Goal: Information Seeking & Learning: Learn about a topic

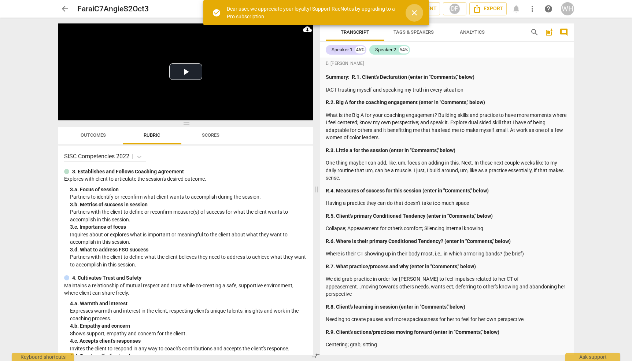
click at [414, 15] on span "close" at bounding box center [414, 12] width 9 height 9
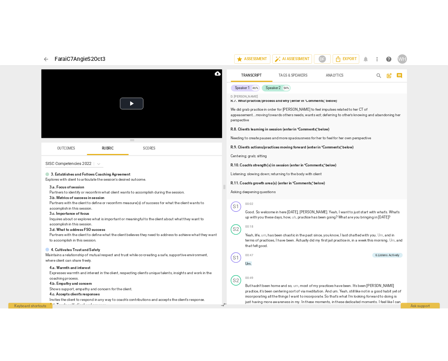
scroll to position [205, 0]
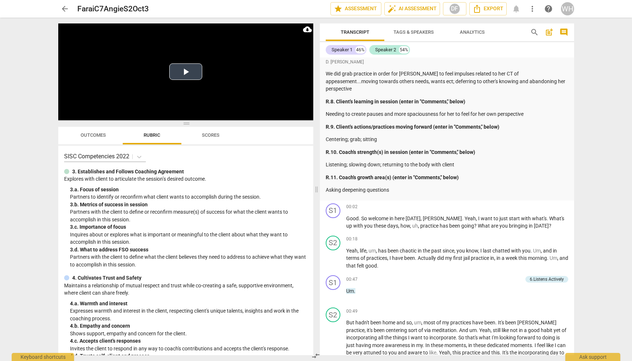
click at [189, 72] on button "Play Video" at bounding box center [185, 71] width 33 height 16
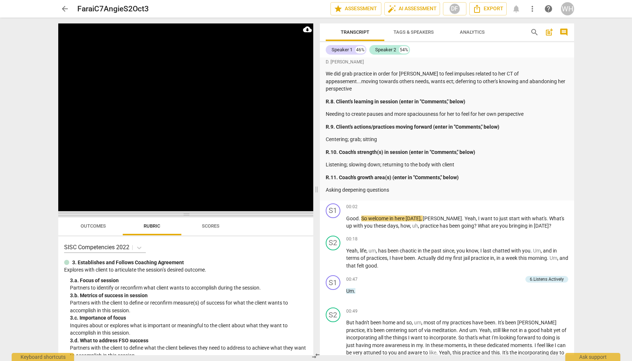
drag, startPoint x: 187, startPoint y: 124, endPoint x: 193, endPoint y: 214, distance: 90.4
click at [193, 214] on span at bounding box center [185, 214] width 255 height 4
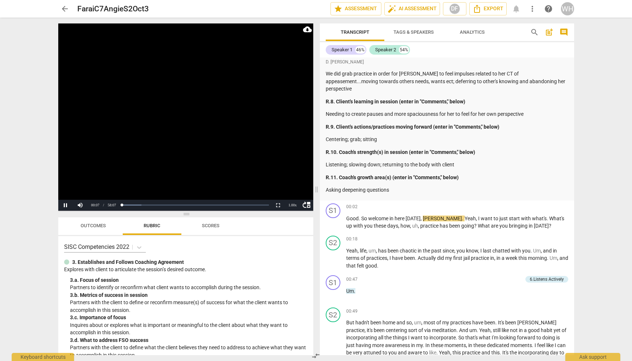
click at [242, 54] on video at bounding box center [185, 116] width 255 height 187
click at [66, 204] on button "Play" at bounding box center [65, 205] width 15 height 11
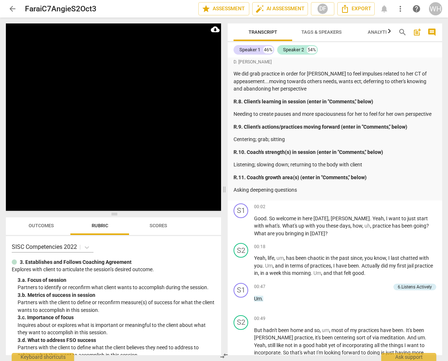
scroll to position [512, 0]
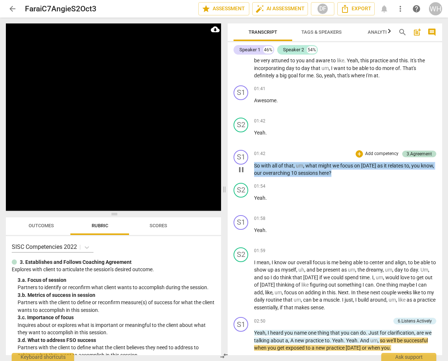
drag, startPoint x: 338, startPoint y: 182, endPoint x: 253, endPoint y: 174, distance: 85.4
click at [253, 174] on div "S1 play_arrow pause 01:42 + Add competency 3.Agreement keyboard_arrow_right So …" at bounding box center [335, 163] width 214 height 33
copy p "So with all of that , um , what might we focus on [DATE] as it relates to , you…"
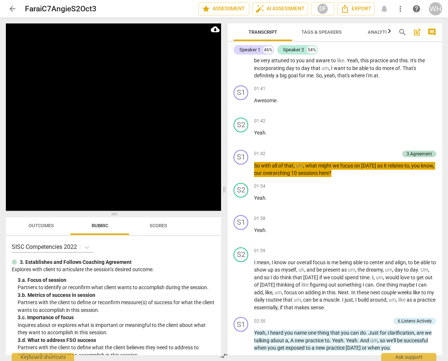
scroll to position [829, 0]
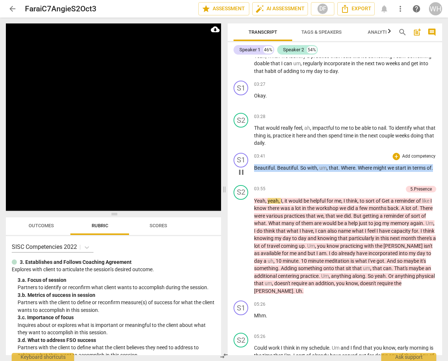
drag, startPoint x: 435, startPoint y: 177, endPoint x: 252, endPoint y: 172, distance: 182.6
click at [252, 172] on div "S1 play_arrow pause 03:41 + Add competency keyboard_arrow_right Beautiful . Bea…" at bounding box center [335, 166] width 214 height 32
copy p "Beautiful . Beautiful . So with , um , that . Where . Where might we start in t…"
click at [325, 263] on span "minute" at bounding box center [316, 261] width 17 height 6
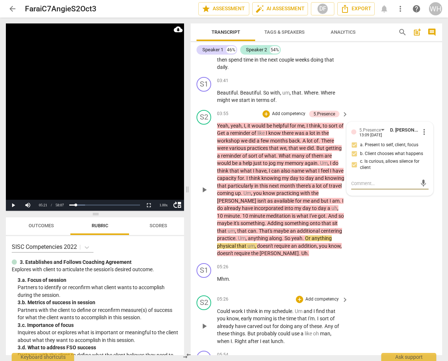
scroll to position [995, 0]
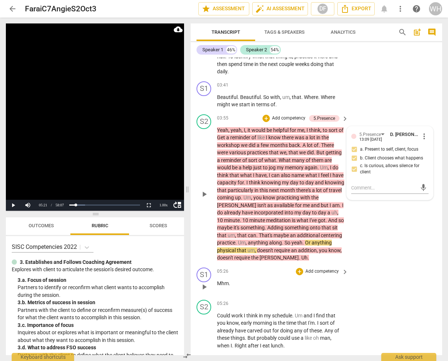
click at [255, 268] on div "05:26 + Add competency keyboard_arrow_right" at bounding box center [283, 272] width 132 height 8
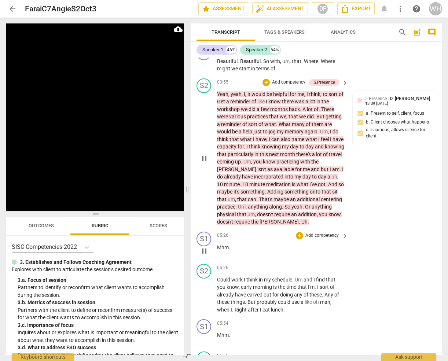
scroll to position [1334, 0]
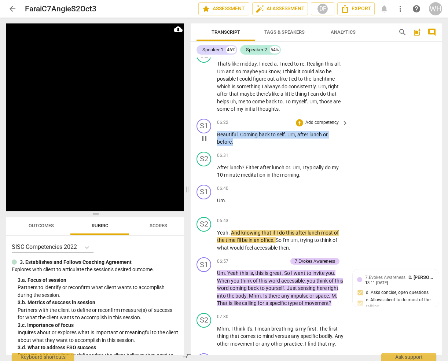
drag, startPoint x: 239, startPoint y: 117, endPoint x: 215, endPoint y: 108, distance: 25.6
click at [215, 116] on div "S1 play_arrow pause 06:22 + Add competency keyboard_arrow_right Beautiful . Com…" at bounding box center [316, 132] width 251 height 33
copy p "Beautiful . Coming back to self . Um , after lunch or before ."
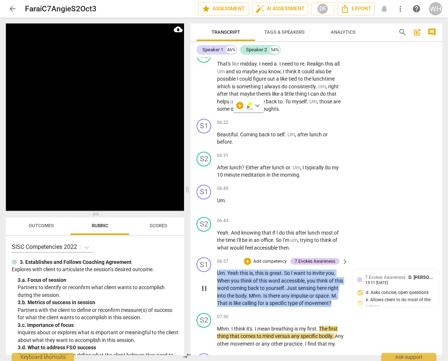
drag, startPoint x: 254, startPoint y: 283, endPoint x: 213, endPoint y: 247, distance: 54.9
click at [213, 254] on div "S1 play_arrow pause 06:57 + Add competency 7.Evokes Awareness keyboard_arrow_ri…" at bounding box center [316, 282] width 251 height 56
copy p "Um . Yeah this is , this is great . So I want to invite you . When you think of…"
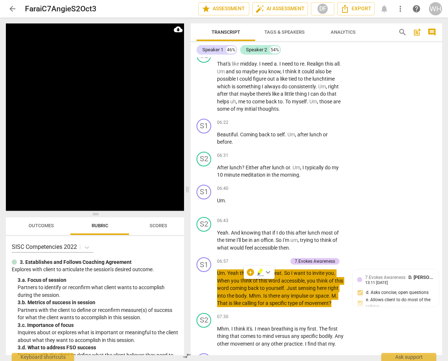
scroll to position [1669, 0]
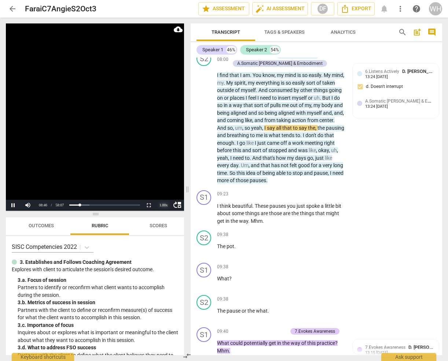
click at [162, 204] on div "1.00 x" at bounding box center [163, 205] width 15 height 11
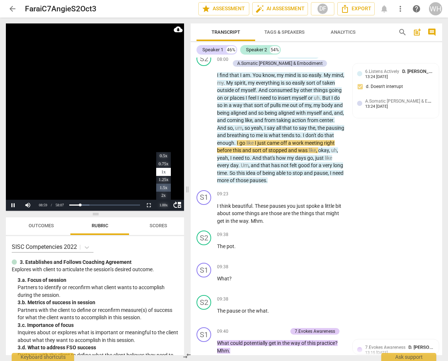
click at [161, 187] on li "1.5x" at bounding box center [163, 188] width 15 height 8
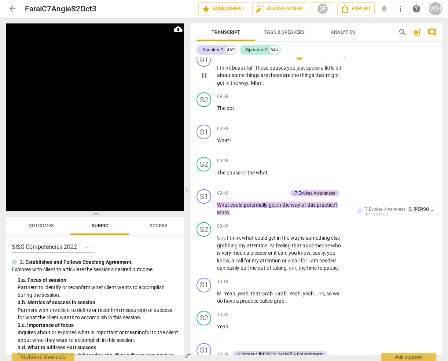
scroll to position [1818, 0]
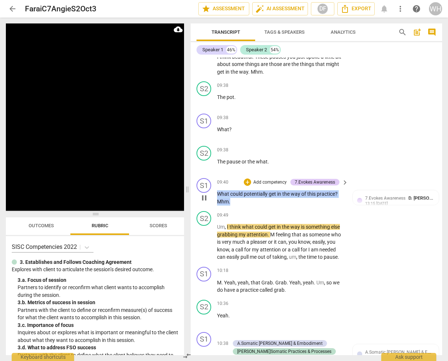
drag, startPoint x: 240, startPoint y: 184, endPoint x: 212, endPoint y: 174, distance: 29.8
click at [212, 175] on div "S1 play_arrow pause 09:40 + Add competency 7.Evokes Awareness keyboard_arrow_ri…" at bounding box center [316, 191] width 251 height 33
copy p "What could potentially get in the way of this practice ? Mhm ."
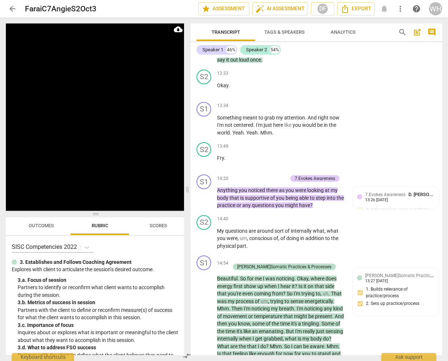
scroll to position [2769, 0]
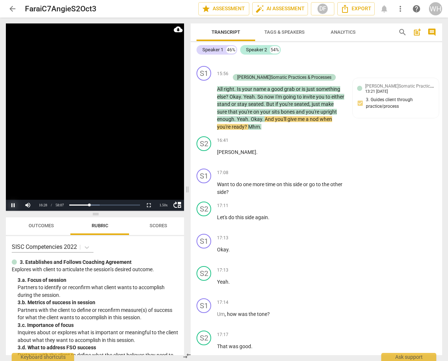
click at [12, 204] on button "Pause" at bounding box center [13, 205] width 15 height 11
click at [319, 101] on div "S1 play_arrow pause 15:56 + Add competency J.Somatic Practices & Processes keyb…" at bounding box center [316, 98] width 251 height 70
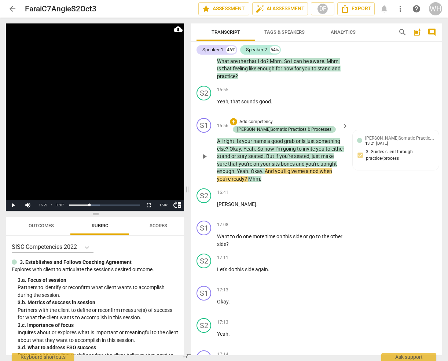
scroll to position [2709, 0]
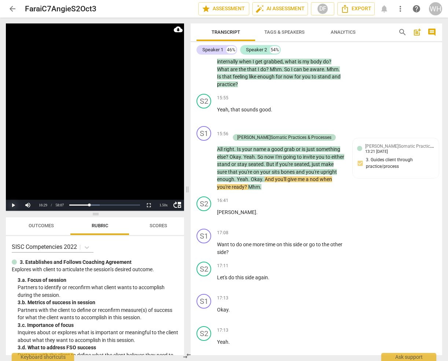
click at [14, 204] on button "Play" at bounding box center [13, 205] width 15 height 11
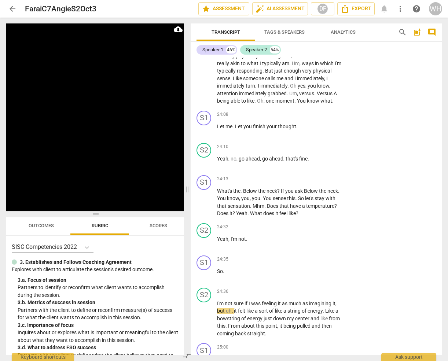
scroll to position [3874, 0]
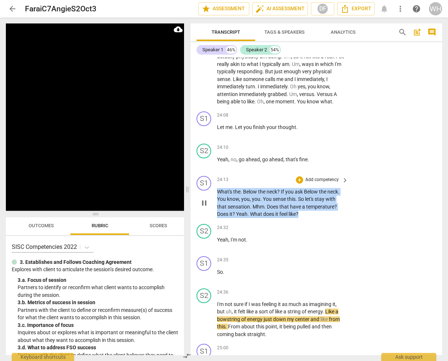
drag, startPoint x: 306, startPoint y: 178, endPoint x: 215, endPoint y: 155, distance: 94.3
click at [215, 173] on div "S1 play_arrow pause 24:13 + Add competency keyboard_arrow_right What's the . Be…" at bounding box center [316, 197] width 251 height 48
copy p "What's the . Below the neck ? If you ask Below the neck . You know , you , you …"
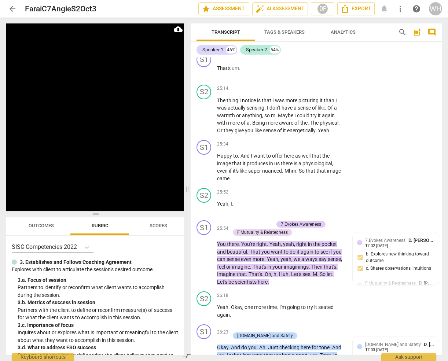
scroll to position [4547, 0]
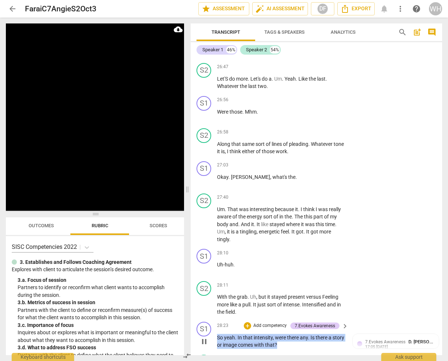
drag, startPoint x: 297, startPoint y: 292, endPoint x: 210, endPoint y: 281, distance: 87.2
click at [210, 319] on div "S1 play_arrow pause 28:23 + Add competency 7.Evokes Awareness keyboard_arrow_ri…" at bounding box center [316, 335] width 251 height 33
copy p "So yeah . In that intensity , were there any . Is there a story or image comes …"
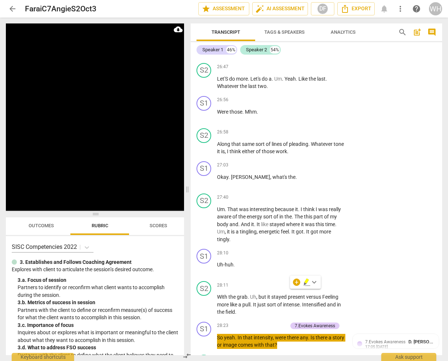
scroll to position [4866, 0]
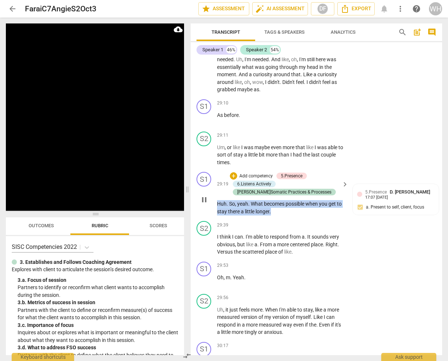
drag, startPoint x: 292, startPoint y: 159, endPoint x: 211, endPoint y: 147, distance: 81.9
click at [211, 169] on div "S1 play_arrow pause 29:19 + Add competency 5.Presence 6.Listens Actively [PERSO…" at bounding box center [316, 193] width 251 height 49
copy p "Huh . So , yeah . What becomes possible when you get to stay there a little lon…"
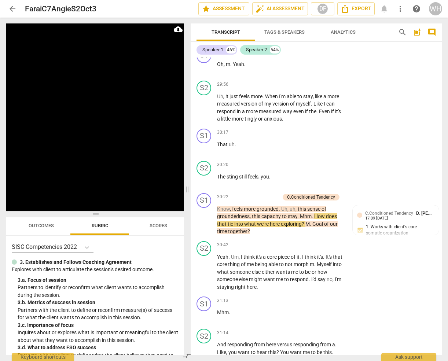
scroll to position [5056, 0]
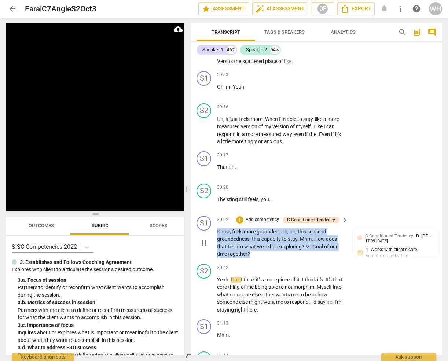
drag, startPoint x: 258, startPoint y: 198, endPoint x: 218, endPoint y: 175, distance: 46.0
click at [218, 228] on p "Know , feels more grounded . Uh , uh , this sense of groundedness , this capaci…" at bounding box center [281, 243] width 128 height 30
copy p "Know , feels more grounded . Uh , uh , this sense of groundedness , this capaci…"
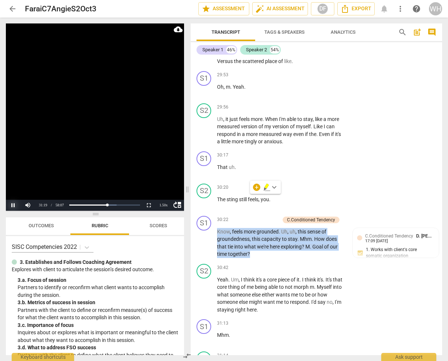
click at [12, 205] on button "Pause" at bounding box center [13, 205] width 15 height 11
